Goal: Communication & Community: Share content

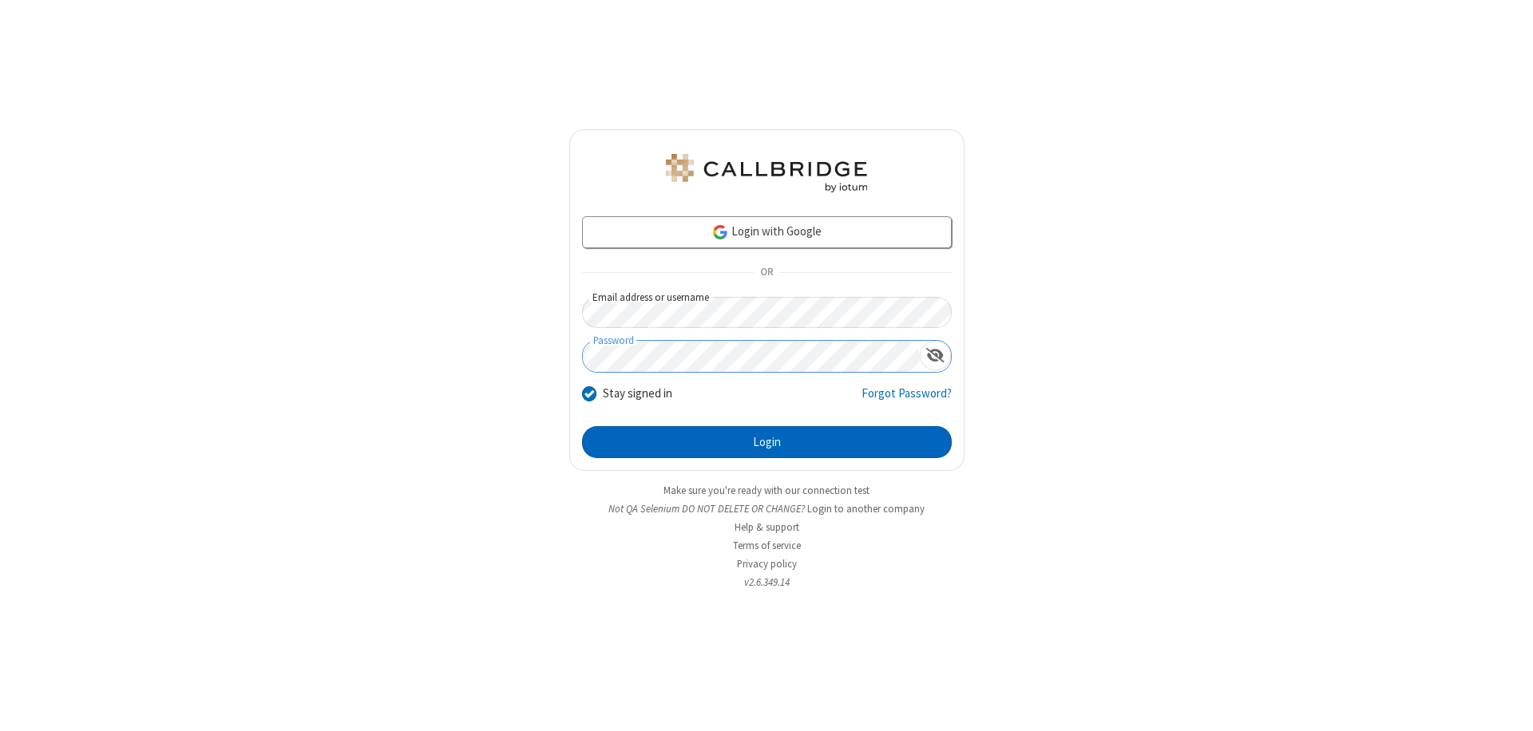
click at [766, 442] on button "Login" at bounding box center [767, 442] width 370 height 32
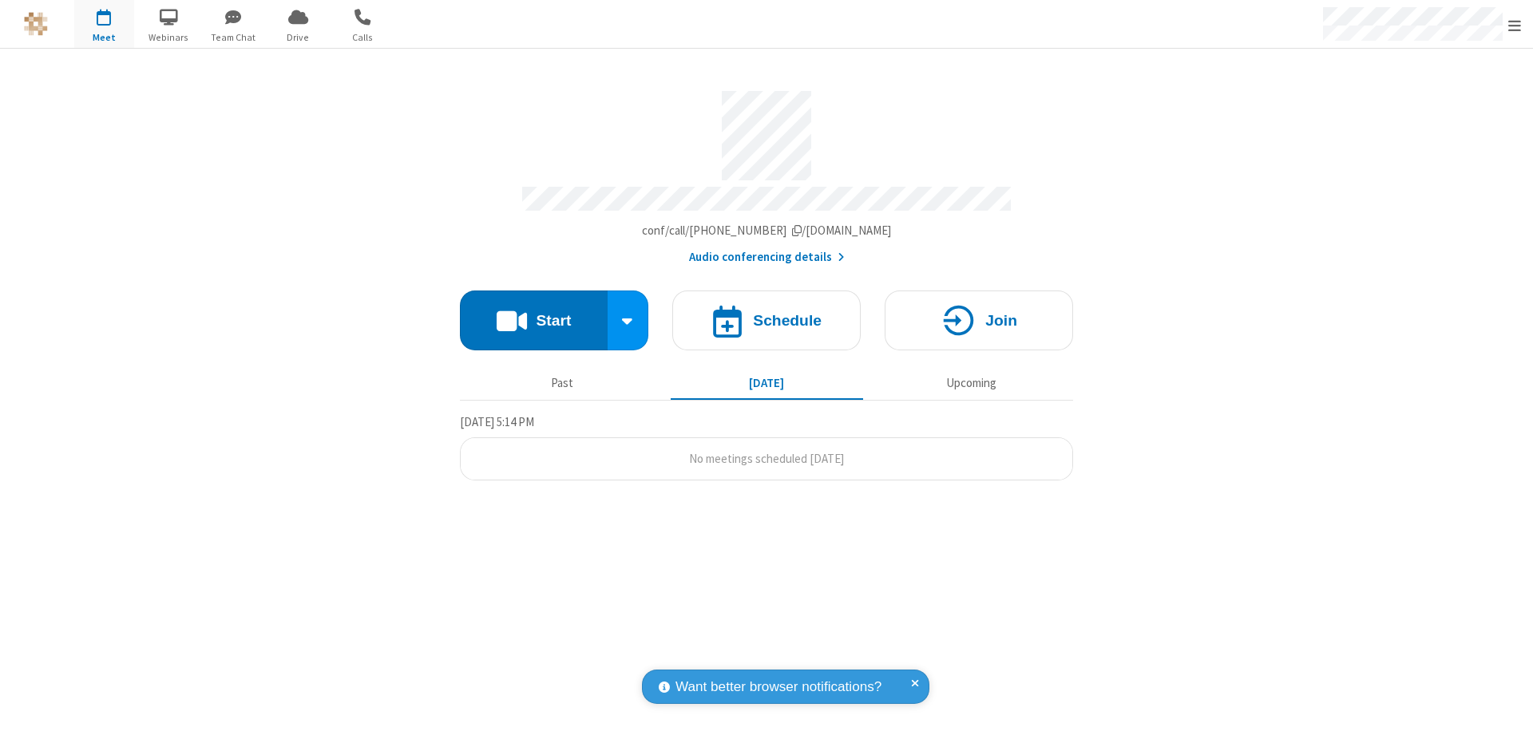
click at [533, 313] on button "Start" at bounding box center [534, 321] width 148 height 60
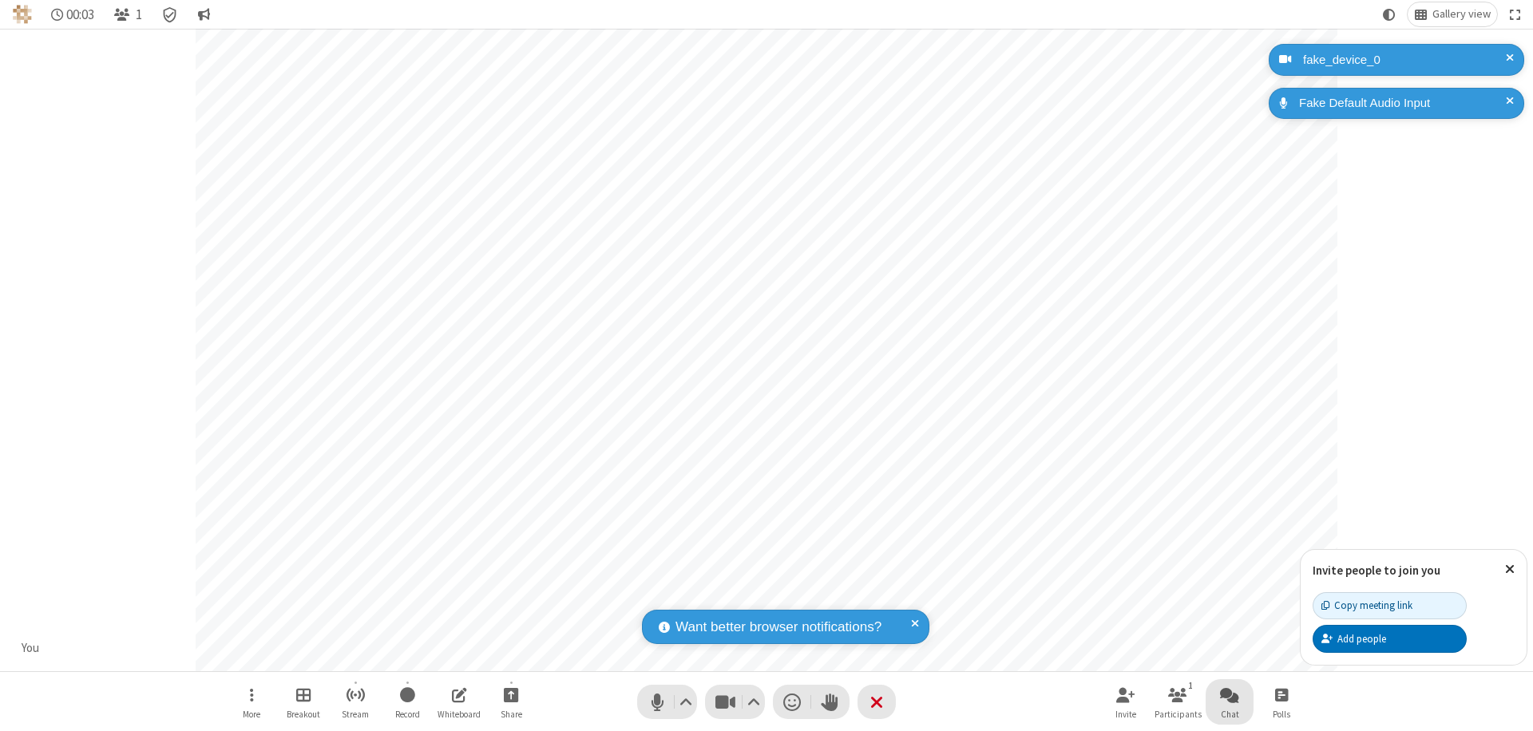
click at [1229, 695] on span "Open chat" at bounding box center [1229, 695] width 19 height 20
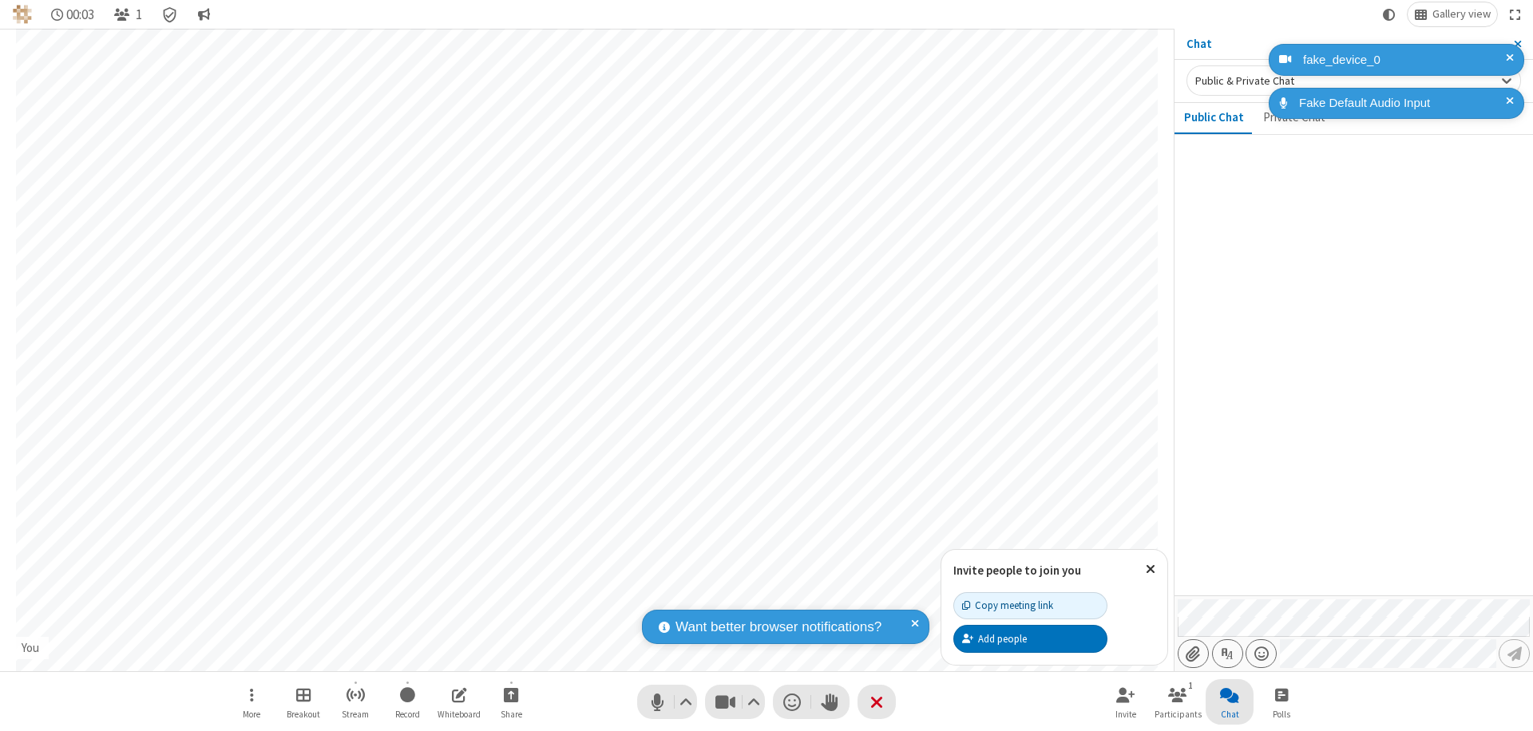
type input "C:\fakepath\doc_test.docx"
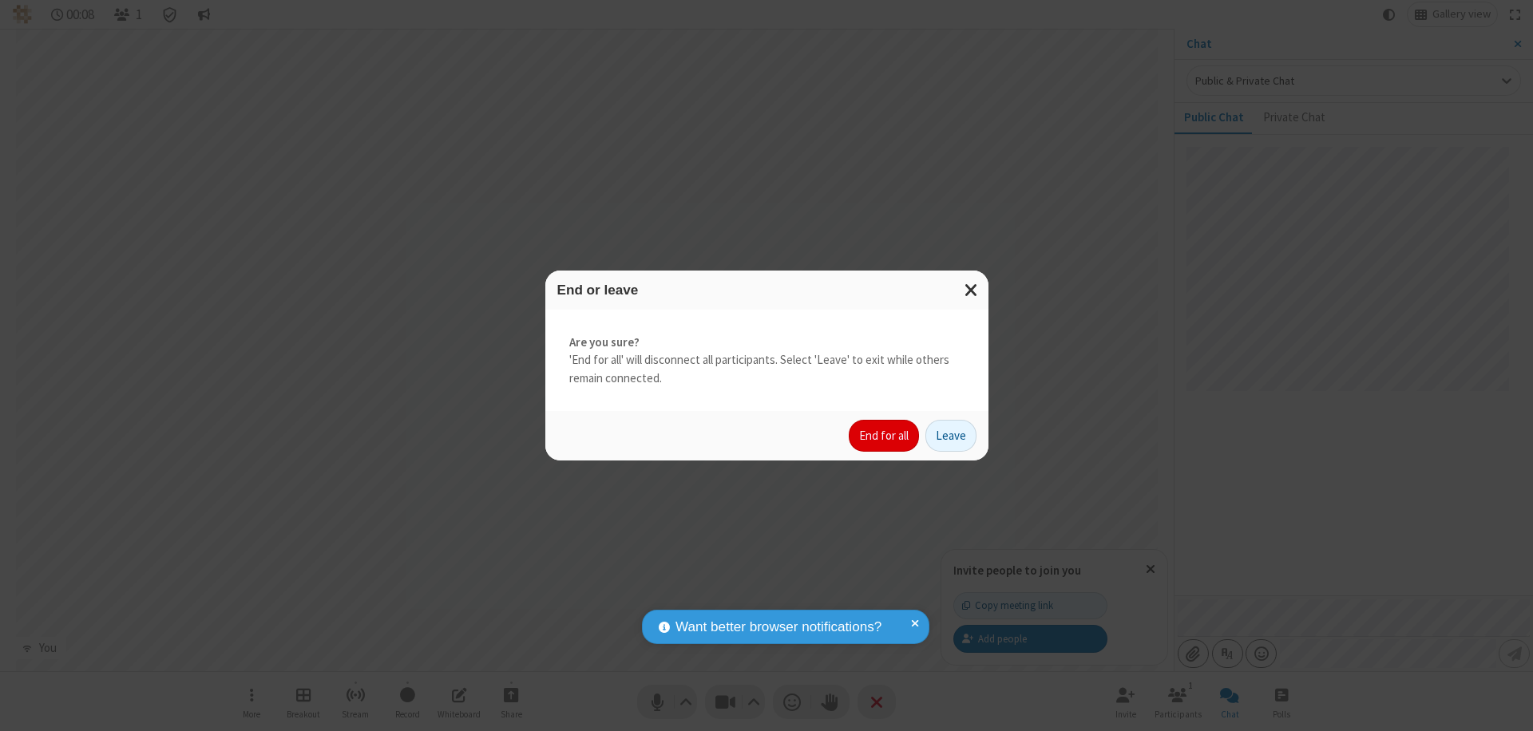
click at [885, 436] on button "End for all" at bounding box center [884, 436] width 70 height 32
